Goal: Task Accomplishment & Management: Use online tool/utility

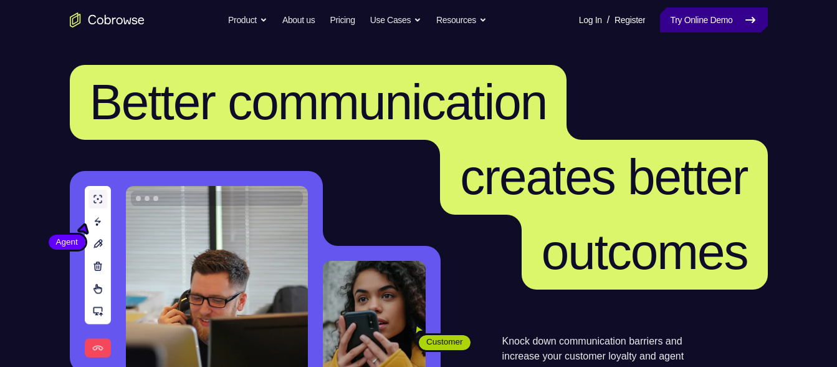
click at [710, 21] on link "Try Online Demo" at bounding box center [713, 19] width 107 height 25
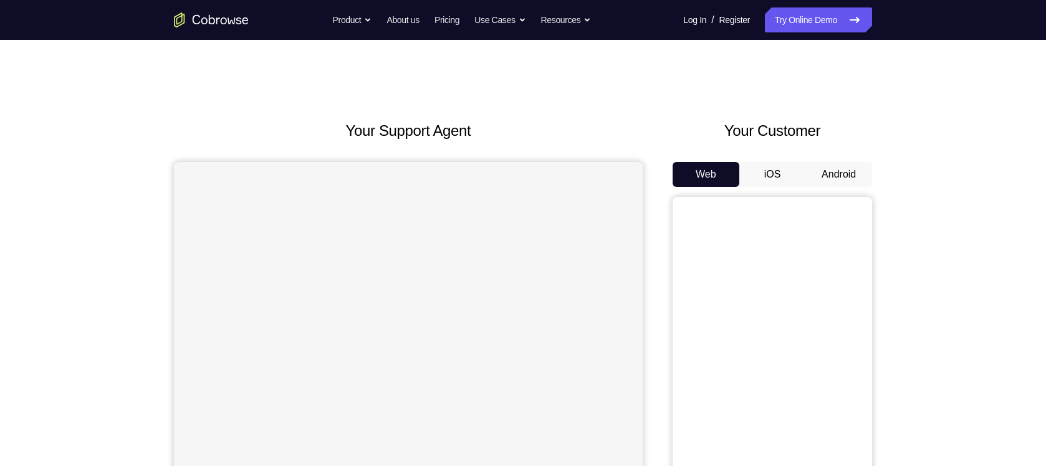
click at [833, 156] on div "Your Customer Web iOS Android" at bounding box center [772, 350] width 199 height 461
click at [832, 165] on button "Android" at bounding box center [838, 174] width 67 height 25
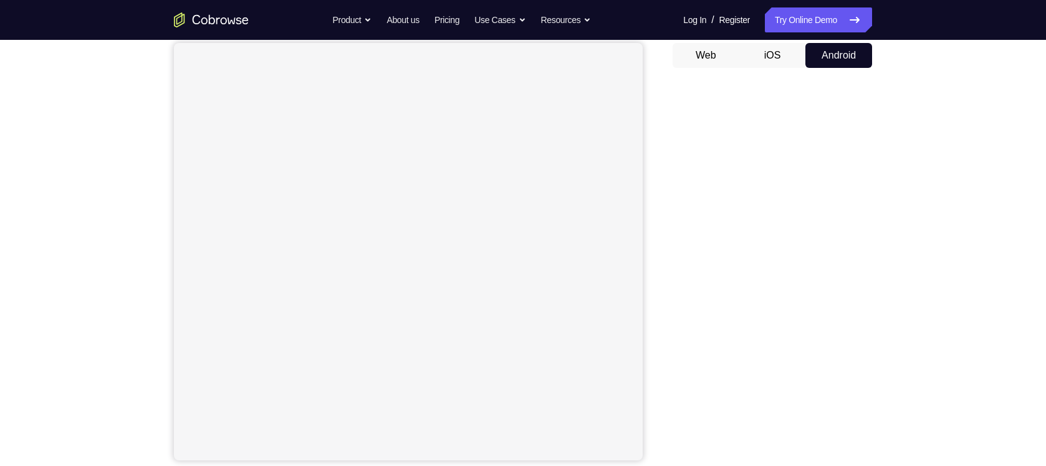
scroll to position [120, 0]
